Goal: Information Seeking & Learning: Learn about a topic

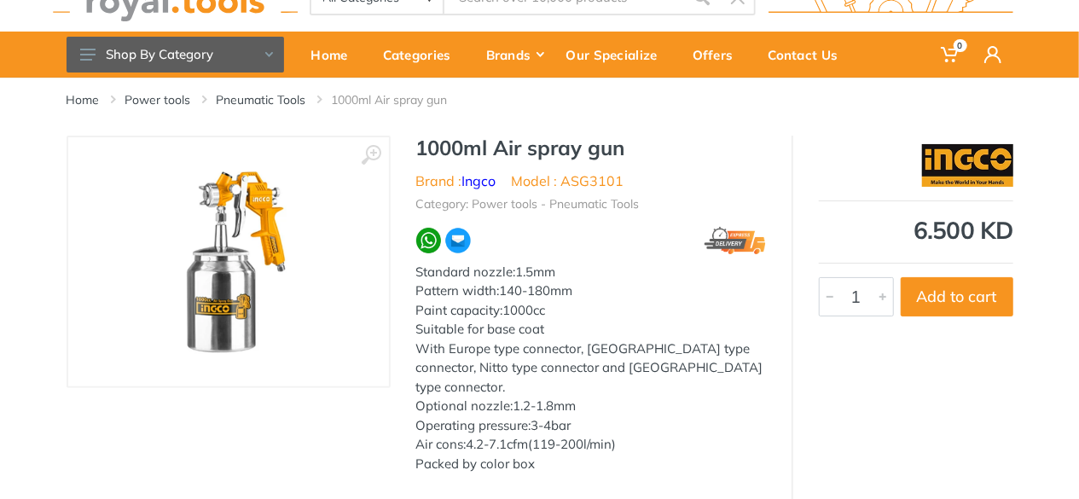
scroll to position [34, 0]
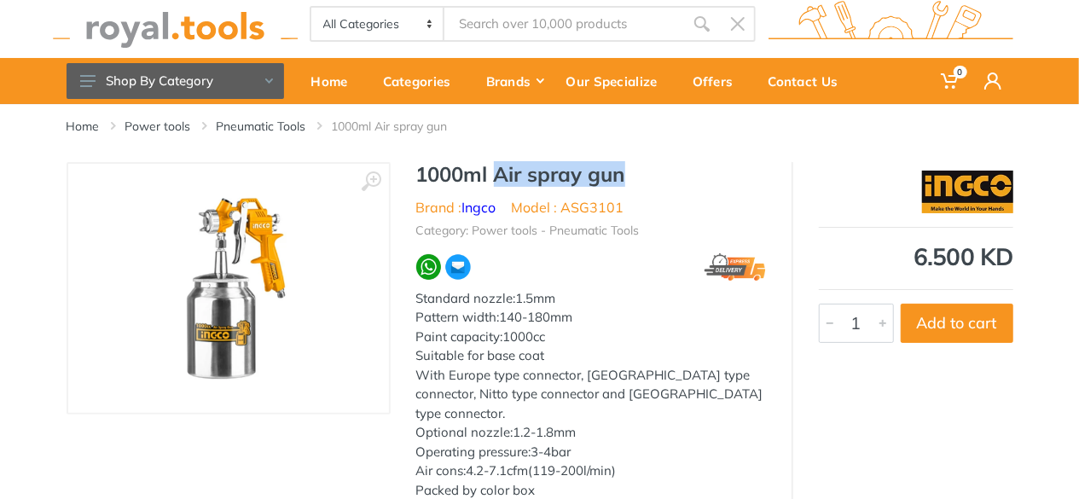
drag, startPoint x: 623, startPoint y: 178, endPoint x: 494, endPoint y: 180, distance: 128.8
click at [494, 180] on h1 "1000ml Air spray gun" at bounding box center [591, 174] width 350 height 25
copy h1 "Air spray gun"
click at [736, 167] on h1 "1000ml Air spray gun" at bounding box center [591, 174] width 350 height 25
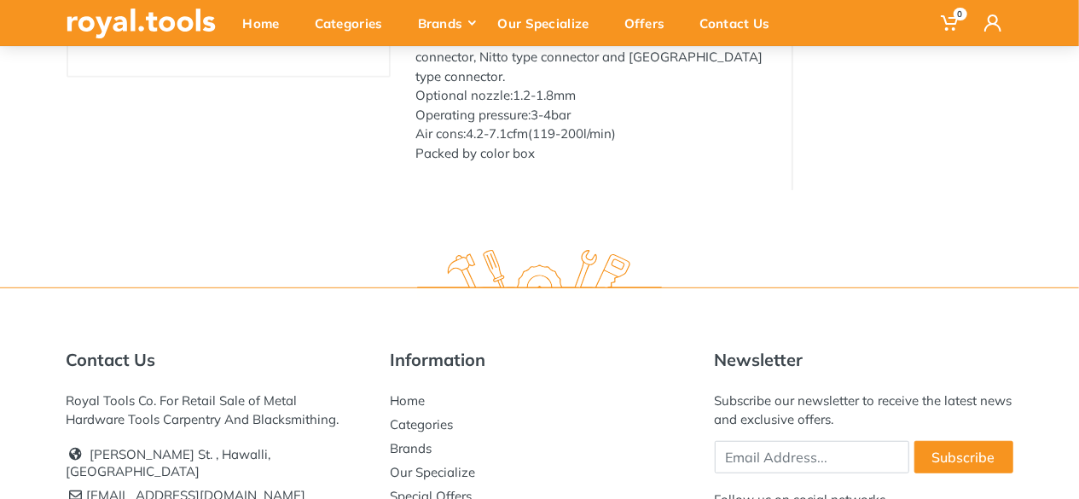
scroll to position [0, 0]
